Goal: Task Accomplishment & Management: Manage account settings

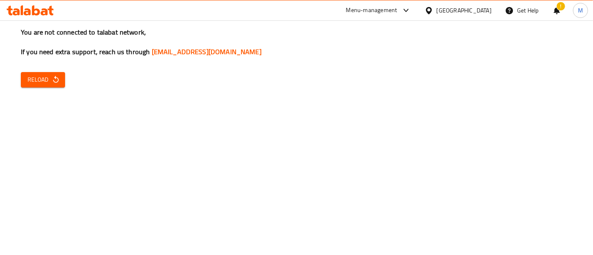
click at [338, 18] on div "Menu-management [GEOGRAPHIC_DATA] Get Help ! M" at bounding box center [296, 10] width 593 height 20
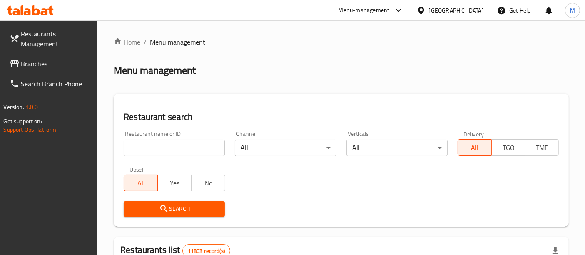
click at [140, 147] on input "search" at bounding box center [174, 148] width 101 height 17
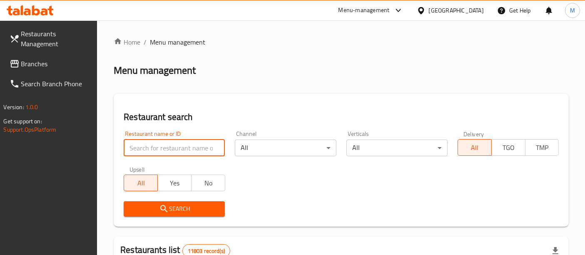
type input "b"
type input "luxury"
click button "Search" at bounding box center [174, 208] width 101 height 15
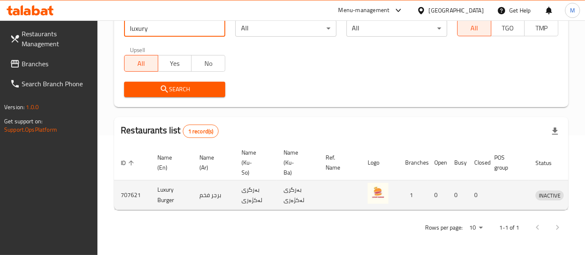
click at [559, 201] on td "INACTIVE" at bounding box center [551, 195] width 45 height 30
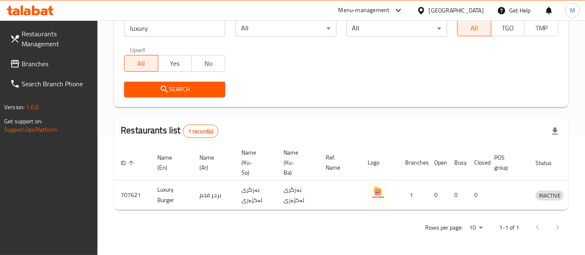
scroll to position [0, 34]
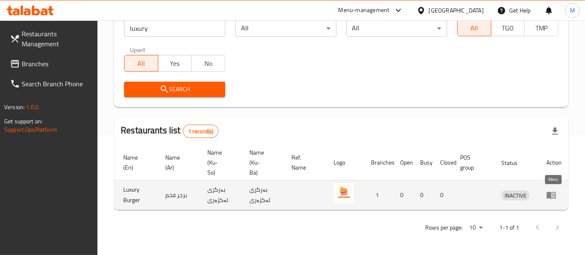
click at [552, 190] on icon "enhanced table" at bounding box center [552, 195] width 10 height 10
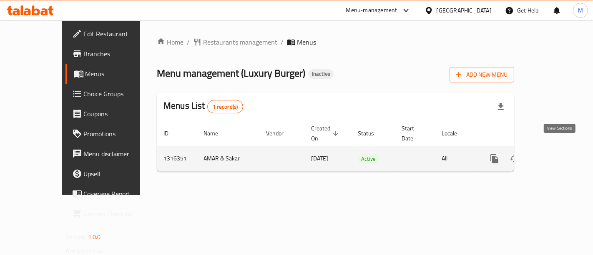
click at [559, 154] on icon "enhanced table" at bounding box center [554, 159] width 10 height 10
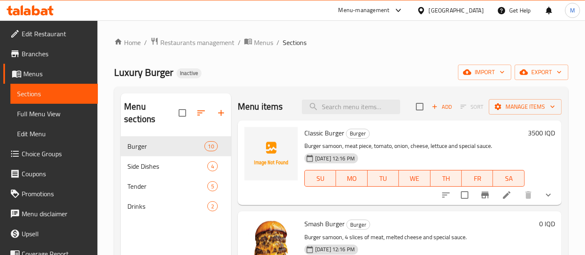
click at [580, 105] on div "Home / Restaurants management / Menus / Sections Luxury Burger Inactive import …" at bounding box center [342, 195] width 488 height 351
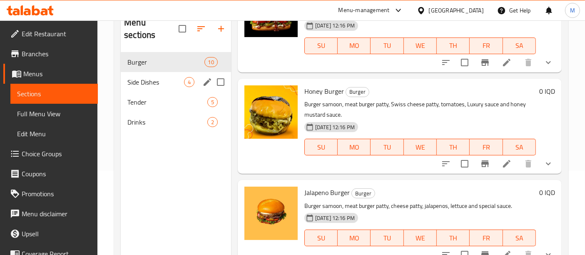
scroll to position [71, 0]
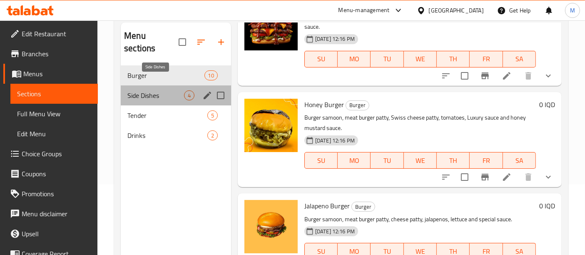
click at [164, 90] on span "Side Dishes" at bounding box center [156, 95] width 57 height 10
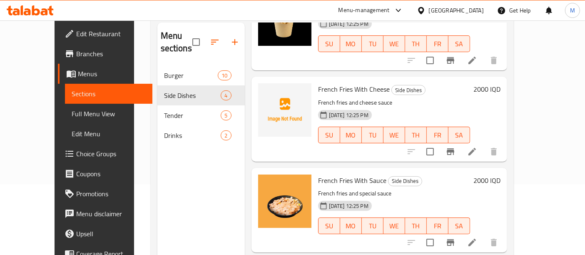
scroll to position [75, 0]
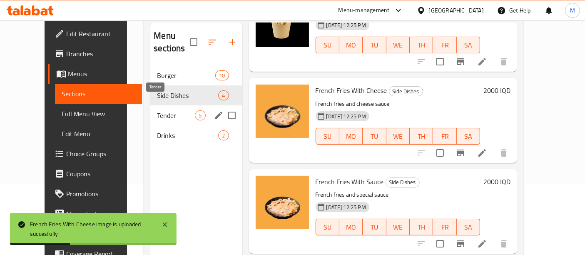
click at [157, 110] on span "Tender" at bounding box center [176, 115] width 38 height 10
